Goal: Book appointment/travel/reservation

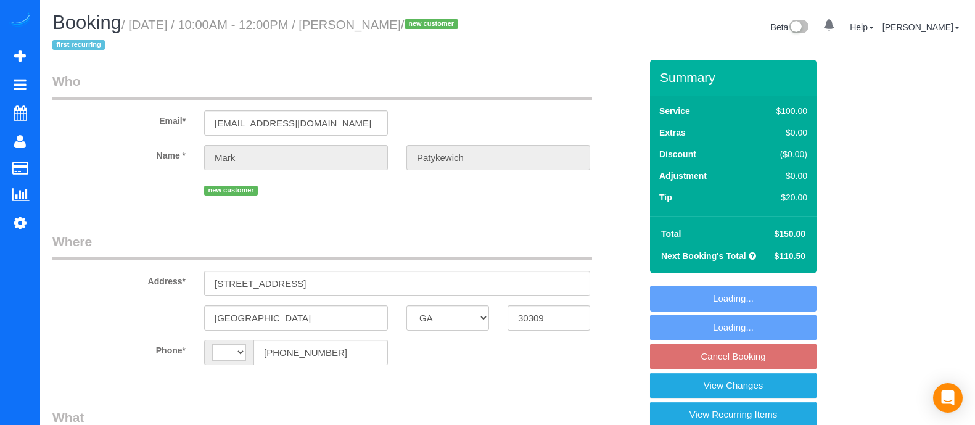
select select "GA"
select select "number:4"
select select "number:6"
select select "string:[GEOGRAPHIC_DATA]"
select select "string:fspay-28c5f5d5-f8dd-4f42-80ef-4053d52c0622"
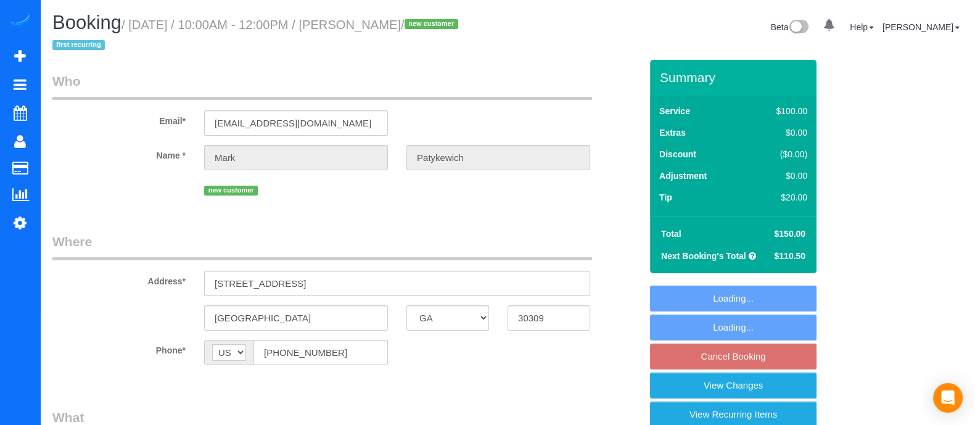
select select "object:759"
select select "spot1"
select select "object:784"
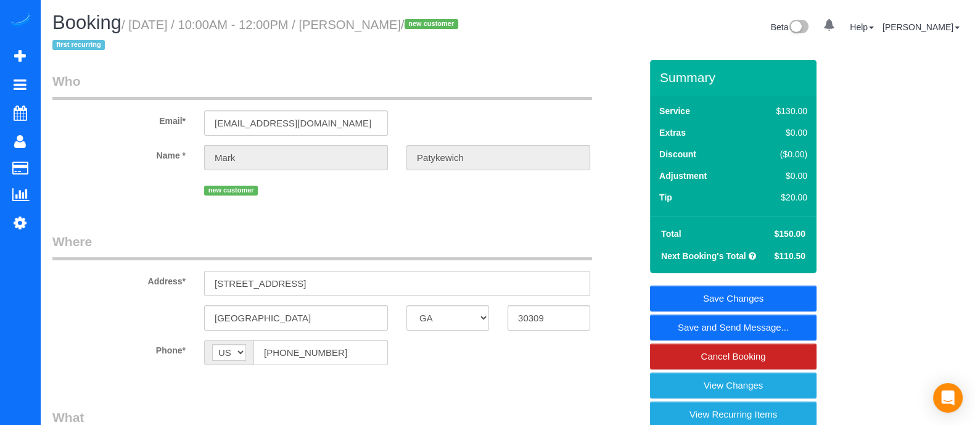
click at [726, 330] on link "Save and Send Message..." at bounding box center [733, 327] width 166 height 26
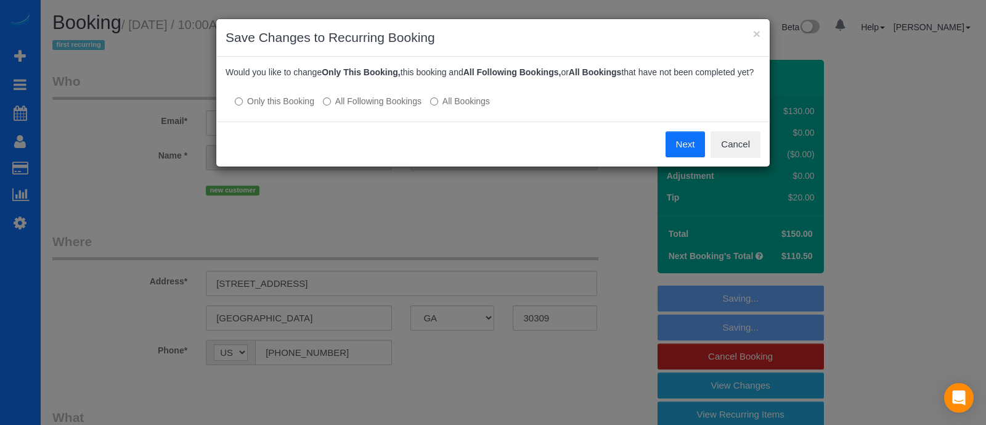
click at [670, 151] on button "Next" at bounding box center [686, 144] width 40 height 26
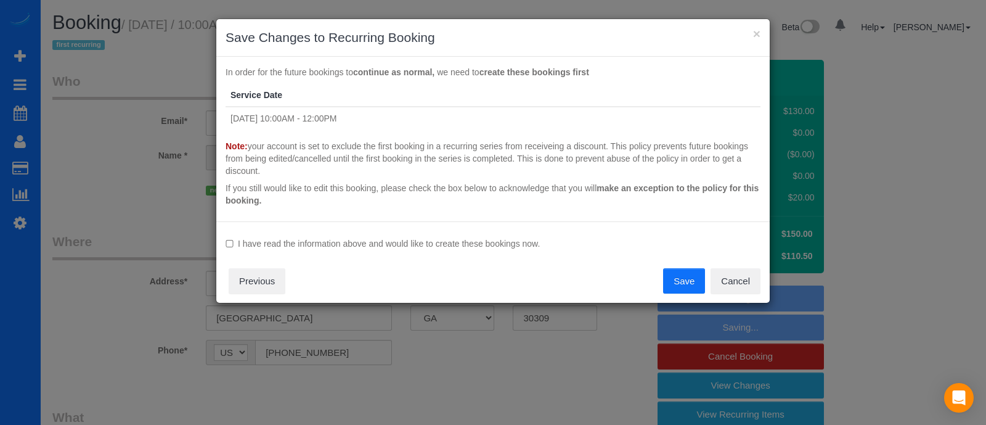
click at [226, 237] on label "I have read the information above and would like to create these bookings now." at bounding box center [493, 243] width 535 height 12
click at [690, 292] on button "Save" at bounding box center [684, 281] width 42 height 26
